Goal: Task Accomplishment & Management: Use online tool/utility

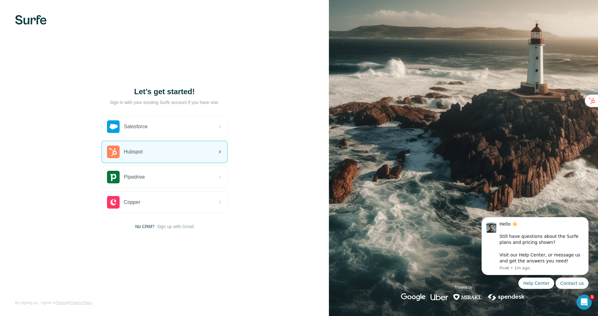
click at [191, 153] on div "Hubspot" at bounding box center [164, 151] width 125 height 21
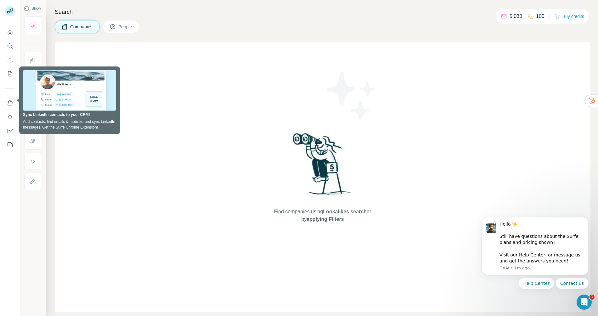
click at [236, 87] on div "Find companies using Lookalikes search or by applying Filters" at bounding box center [323, 177] width 536 height 270
click at [131, 26] on span "People" at bounding box center [125, 27] width 14 height 6
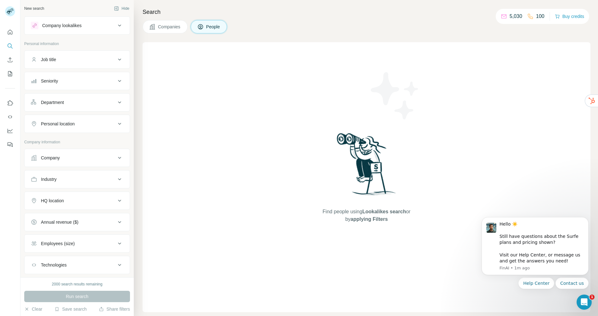
click at [85, 95] on button "Department" at bounding box center [77, 102] width 105 height 15
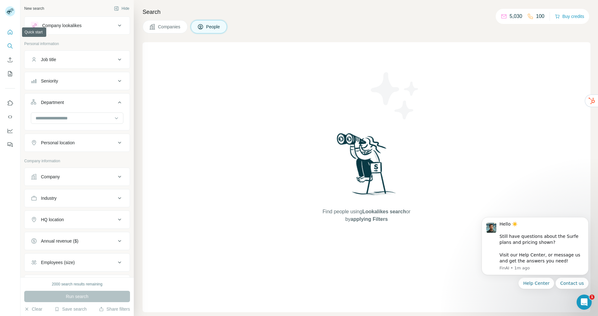
click at [14, 31] on button "Quick start" at bounding box center [10, 31] width 10 height 11
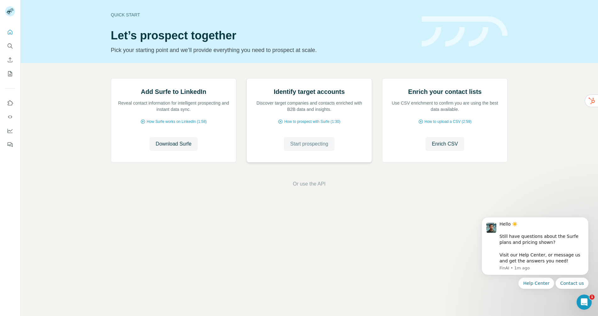
click at [306, 148] on span "Start prospecting" at bounding box center [309, 144] width 38 height 8
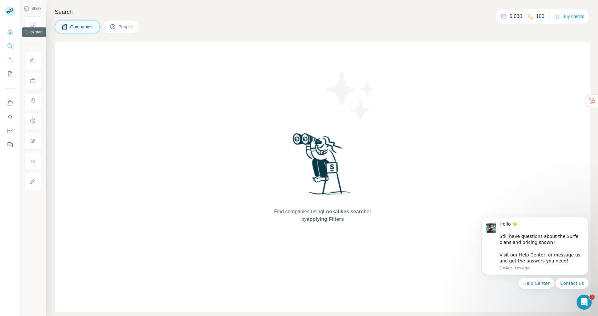
click at [12, 35] on icon "Quick start" at bounding box center [10, 32] width 6 height 6
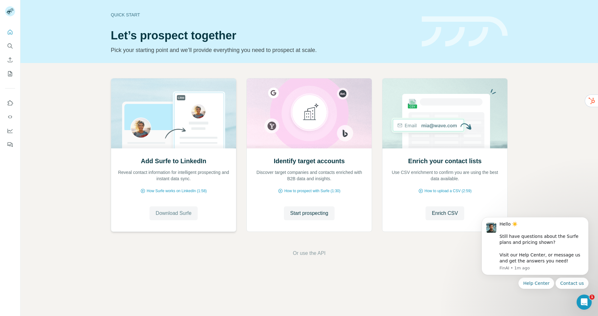
click at [176, 212] on span "Download Surfe" at bounding box center [174, 213] width 36 height 8
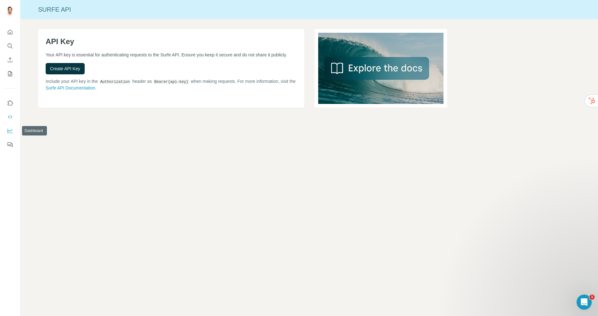
click at [8, 131] on icon "Dashboard" at bounding box center [10, 131] width 5 height 4
